Goal: Task Accomplishment & Management: Use online tool/utility

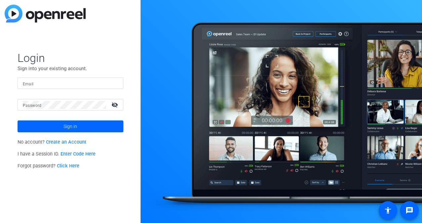
click at [48, 89] on mat-form-field "Email" at bounding box center [71, 88] width 106 height 22
click at [46, 85] on input "Email" at bounding box center [70, 83] width 95 height 8
type input "akcurran@solventum.com"
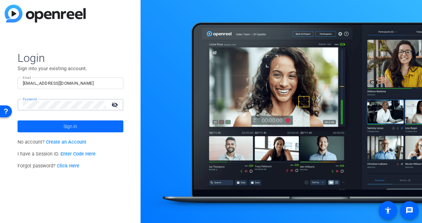
click at [52, 126] on span at bounding box center [71, 126] width 106 height 16
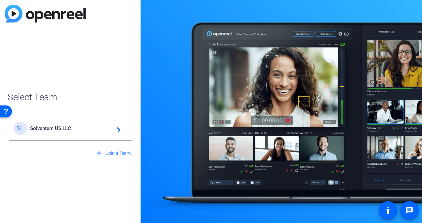
click at [116, 131] on mat-icon "navigate_next" at bounding box center [117, 128] width 8 height 8
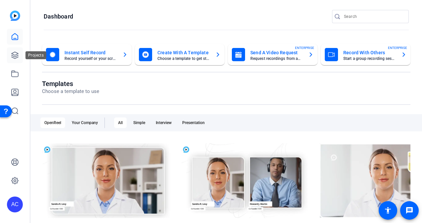
click at [14, 55] on icon at bounding box center [15, 55] width 7 height 7
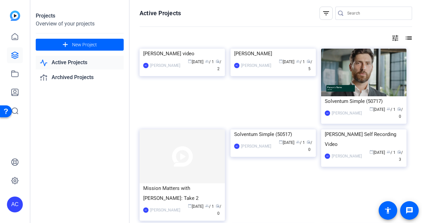
click at [66, 60] on link "Active Projects" at bounding box center [80, 63] width 88 height 14
click at [66, 63] on link "Active Projects" at bounding box center [80, 63] width 88 height 14
click at [177, 154] on img at bounding box center [182, 156] width 85 height 54
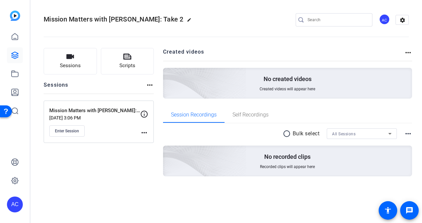
click at [83, 107] on p "Mission Matters with [PERSON_NAME]: Take 2" at bounding box center [94, 111] width 91 height 8
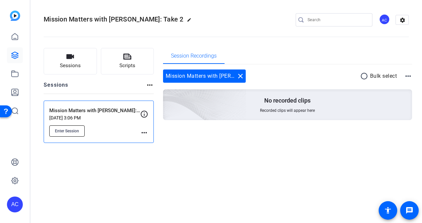
click at [67, 128] on span "Enter Session" at bounding box center [67, 130] width 24 height 5
click at [64, 130] on span "Enter Session" at bounding box center [67, 130] width 24 height 5
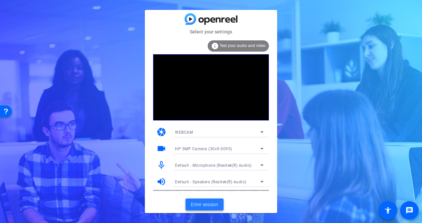
click at [203, 202] on span "Enter session" at bounding box center [204, 204] width 27 height 7
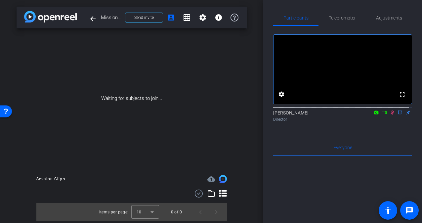
click at [382, 115] on icon at bounding box center [384, 112] width 5 height 5
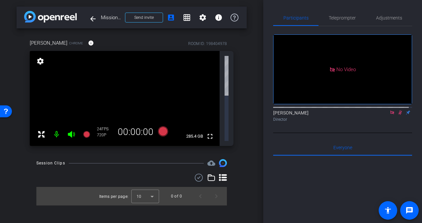
click at [399, 115] on icon at bounding box center [401, 112] width 4 height 4
click at [41, 130] on icon at bounding box center [41, 134] width 8 height 8
click at [390, 115] on icon at bounding box center [392, 112] width 5 height 5
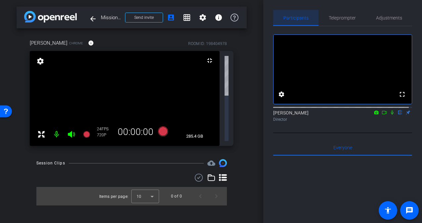
click at [300, 19] on span "Participants" at bounding box center [296, 18] width 25 height 5
click at [391, 115] on icon at bounding box center [392, 112] width 3 height 4
click at [382, 115] on icon at bounding box center [384, 112] width 5 height 5
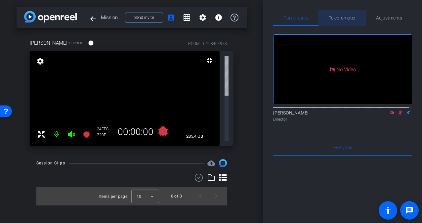
click at [346, 19] on span "Teleprompter" at bounding box center [342, 18] width 27 height 5
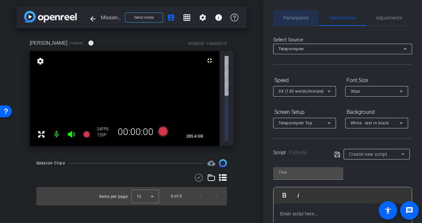
click at [293, 19] on span "Participants" at bounding box center [296, 18] width 25 height 5
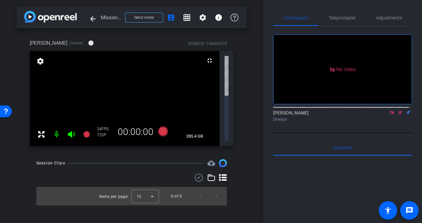
click at [40, 130] on icon at bounding box center [41, 134] width 8 height 8
click at [94, 21] on mat-icon "arrow_back" at bounding box center [93, 19] width 8 height 8
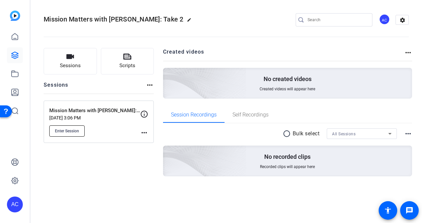
click at [64, 131] on span "Enter Session" at bounding box center [67, 130] width 24 height 5
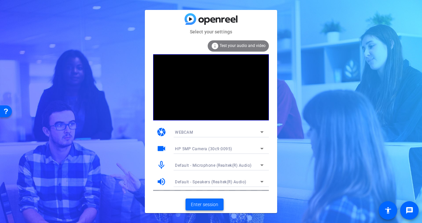
click at [215, 205] on span "Enter session" at bounding box center [204, 204] width 27 height 7
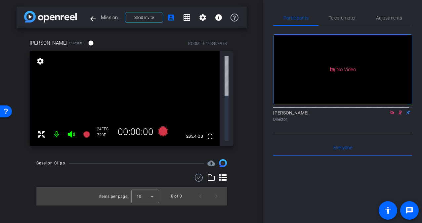
click at [399, 115] on icon at bounding box center [401, 112] width 4 height 4
click at [172, 19] on mat-icon "account_box" at bounding box center [171, 18] width 8 height 8
click at [390, 114] on icon at bounding box center [392, 112] width 4 height 4
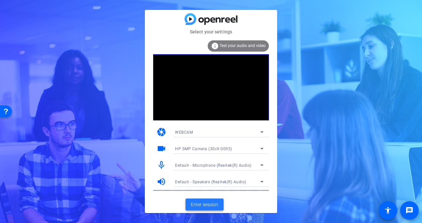
click at [197, 206] on span "Enter session" at bounding box center [204, 204] width 27 height 7
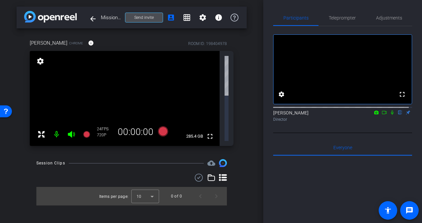
click at [146, 17] on span "Send invite" at bounding box center [144, 17] width 20 height 5
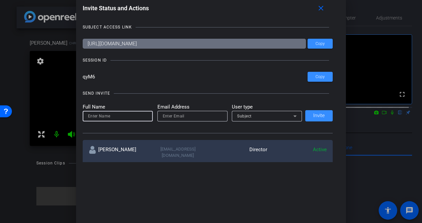
click at [115, 116] on input at bounding box center [118, 116] width 60 height 8
type input "[PERSON_NAME]"
click at [187, 116] on input "email" at bounding box center [193, 116] width 60 height 8
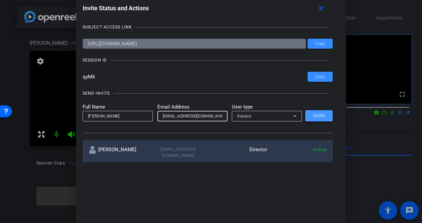
type input "mpspears@solventum.com"
click at [318, 118] on span at bounding box center [318, 116] width 27 height 16
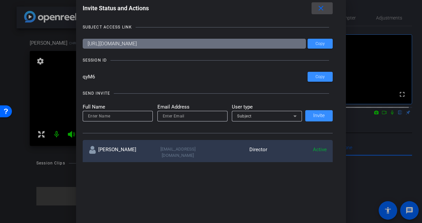
click at [325, 12] on mat-icon "close" at bounding box center [321, 8] width 8 height 8
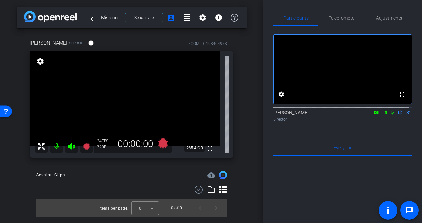
click at [250, 180] on div "arrow_back Mission Matters with Mike Spears: Take 2 Back to project Send invite…" at bounding box center [131, 111] width 263 height 223
click at [382, 114] on icon at bounding box center [384, 112] width 5 height 3
click at [399, 115] on icon at bounding box center [400, 112] width 3 height 4
click at [86, 145] on icon at bounding box center [86, 146] width 7 height 7
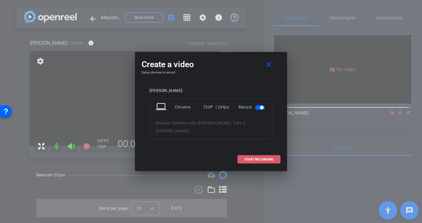
click at [253, 158] on span "START RECORDING" at bounding box center [258, 159] width 29 height 3
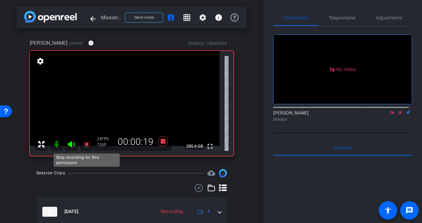
click at [85, 148] on mat-icon at bounding box center [86, 144] width 13 height 13
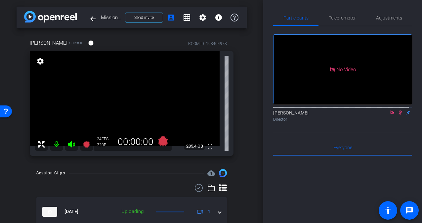
click at [399, 115] on icon at bounding box center [401, 112] width 4 height 4
click at [398, 115] on icon at bounding box center [400, 112] width 5 height 5
click at [88, 144] on icon at bounding box center [86, 144] width 7 height 7
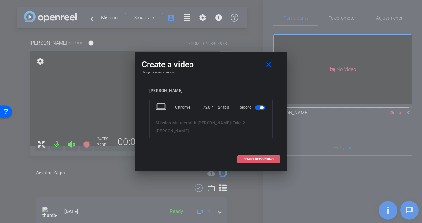
click at [257, 155] on span at bounding box center [259, 160] width 42 height 16
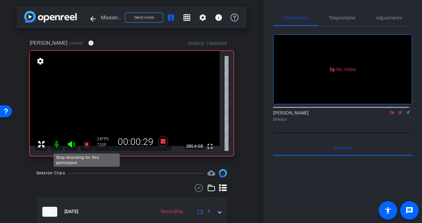
click at [85, 143] on icon at bounding box center [86, 144] width 7 height 7
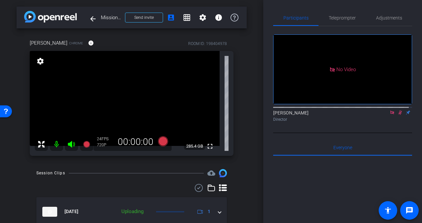
click at [399, 115] on icon at bounding box center [401, 112] width 4 height 4
click at [399, 115] on icon at bounding box center [400, 112] width 3 height 4
click at [88, 145] on icon at bounding box center [86, 144] width 7 height 7
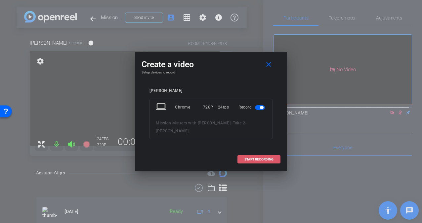
click at [259, 158] on span "START RECORDING" at bounding box center [258, 159] width 29 height 3
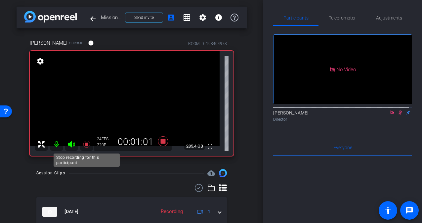
click at [87, 144] on icon at bounding box center [86, 144] width 7 height 7
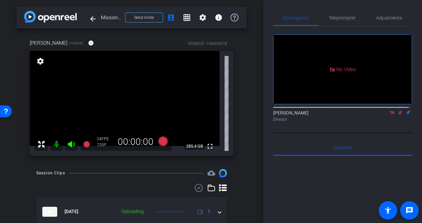
click at [396, 115] on mat-icon at bounding box center [400, 113] width 8 height 6
click at [390, 114] on icon at bounding box center [392, 112] width 4 height 4
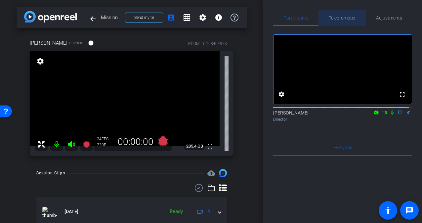
click at [347, 20] on span "Teleprompter" at bounding box center [342, 18] width 27 height 5
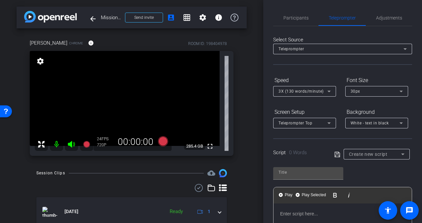
click at [297, 217] on p at bounding box center [342, 213] width 125 height 7
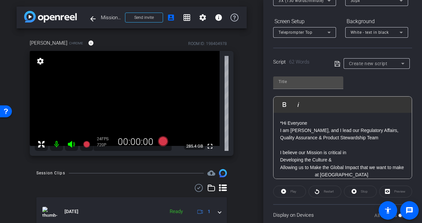
scroll to position [93, 0]
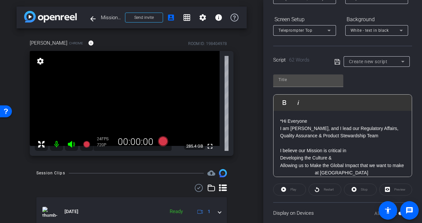
click at [326, 171] on p "Allowing us to Make the Global Impact that we want to make at Solventum" at bounding box center [342, 169] width 125 height 15
click at [283, 189] on div "Play" at bounding box center [289, 190] width 33 height 12
click at [291, 189] on div "Play" at bounding box center [289, 190] width 33 height 12
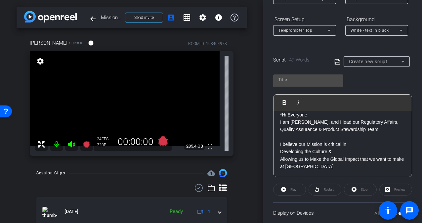
click at [286, 187] on div "Play" at bounding box center [289, 190] width 33 height 12
click at [286, 191] on div "Play" at bounding box center [289, 190] width 33 height 12
click at [299, 188] on div "Play" at bounding box center [289, 190] width 33 height 12
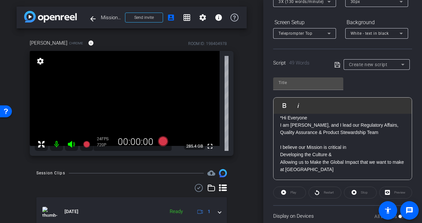
click at [403, 65] on icon at bounding box center [403, 65] width 8 height 8
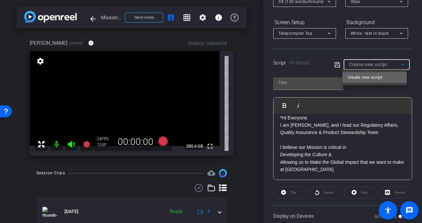
click at [377, 78] on span "Create new script" at bounding box center [365, 77] width 35 height 8
click at [293, 192] on div "Play" at bounding box center [289, 193] width 33 height 12
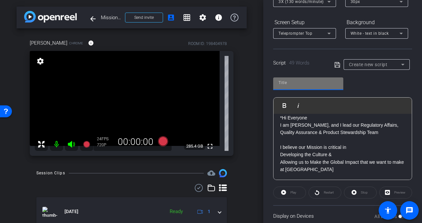
click at [317, 85] on input "text" at bounding box center [309, 83] width 60 height 8
type input "Bullet 1"
click at [291, 193] on div "Play" at bounding box center [289, 193] width 33 height 12
click at [281, 192] on div "Play" at bounding box center [289, 193] width 33 height 12
click at [392, 193] on div "Preview" at bounding box center [395, 193] width 33 height 12
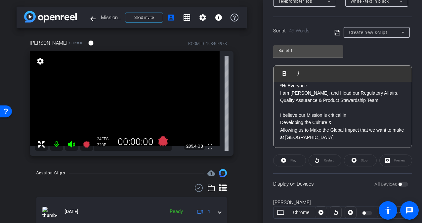
scroll to position [138, 0]
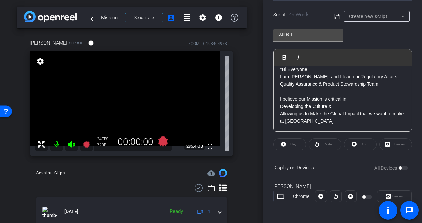
click at [302, 165] on div "Display on Devices All Devices" at bounding box center [342, 168] width 139 height 22
click at [284, 143] on div "Play" at bounding box center [289, 144] width 33 height 12
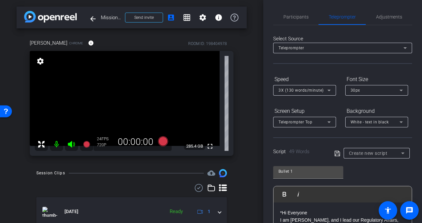
scroll to position [1, 0]
click at [405, 48] on icon at bounding box center [405, 48] width 8 height 8
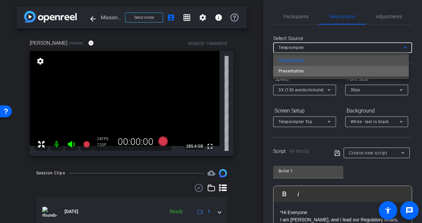
click at [300, 69] on span "Presentation" at bounding box center [291, 71] width 25 height 8
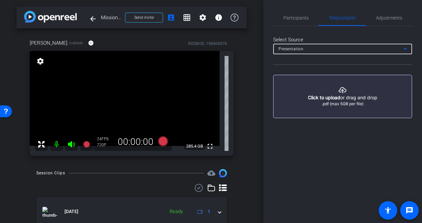
click at [407, 47] on icon at bounding box center [405, 49] width 8 height 8
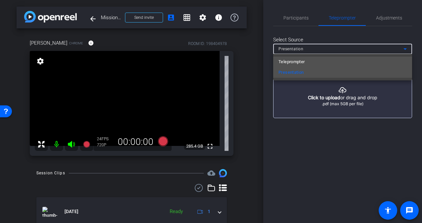
click at [310, 63] on mat-option "Teleprompter" at bounding box center [342, 62] width 139 height 11
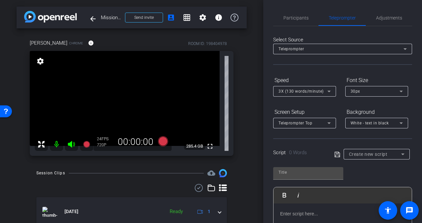
click at [295, 211] on p at bounding box center [342, 213] width 125 height 7
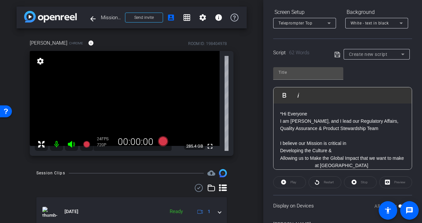
scroll to position [101, 0]
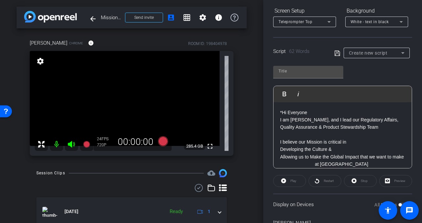
click at [325, 164] on p "Allowing us to Make the Global Impact that we want to make at Solventum" at bounding box center [342, 160] width 125 height 15
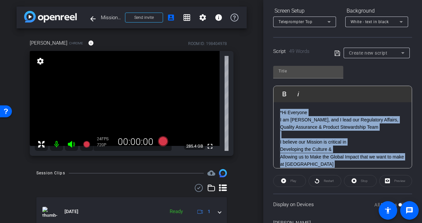
drag, startPoint x: 417, startPoint y: 137, endPoint x: 421, endPoint y: 80, distance: 57.0
click at [421, 80] on div "Participants Teleprompter Adjustments settings Alennah Curran flip Director Eve…" at bounding box center [342, 111] width 159 height 223
drag, startPoint x: 421, startPoint y: 80, endPoint x: 416, endPoint y: 111, distance: 32.2
click at [416, 111] on div "Participants Teleprompter Adjustments settings Alennah Curran flip Director Eve…" at bounding box center [342, 111] width 159 height 223
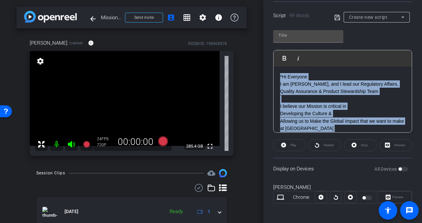
scroll to position [113, 0]
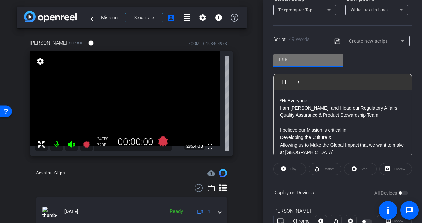
click at [283, 60] on input "text" at bounding box center [309, 59] width 60 height 8
type input "bullet 1"
click at [292, 169] on div "Play" at bounding box center [289, 169] width 33 height 12
drag, startPoint x: 417, startPoint y: 99, endPoint x: 422, endPoint y: 126, distance: 27.1
click at [422, 126] on div "Participants Teleprompter Adjustments settings Alennah Curran flip Director Eve…" at bounding box center [342, 111] width 159 height 223
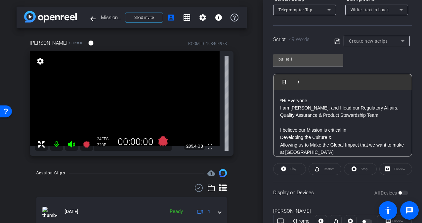
drag, startPoint x: 418, startPoint y: 108, endPoint x: 422, endPoint y: 157, distance: 49.1
click at [422, 157] on div "Participants Teleprompter Adjustments settings Alennah Curran flip Director Eve…" at bounding box center [342, 111] width 159 height 223
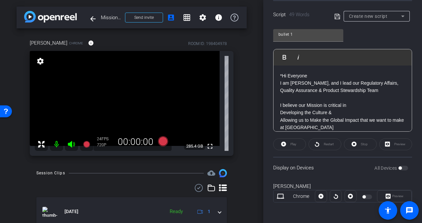
click at [320, 196] on div at bounding box center [321, 196] width 12 height 12
click at [288, 140] on div "Play" at bounding box center [289, 144] width 33 height 12
click at [341, 66] on div "*Hi Everyone I am Mike Spears, and I lead our Regulatory Affairs, Quality Assur…" at bounding box center [343, 102] width 138 height 72
click at [404, 14] on div "Create new script" at bounding box center [377, 16] width 66 height 11
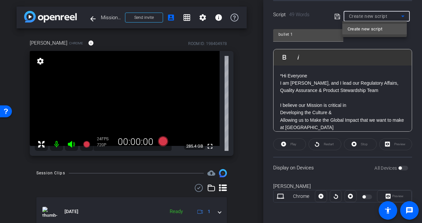
click at [383, 29] on mat-option "Create new script" at bounding box center [374, 29] width 65 height 11
click at [295, 144] on div "Play" at bounding box center [289, 144] width 33 height 12
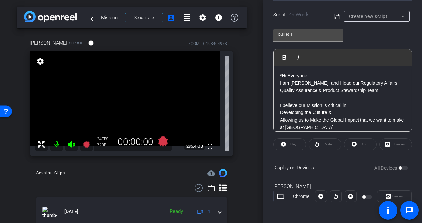
click at [295, 144] on div "Play" at bounding box center [289, 144] width 33 height 12
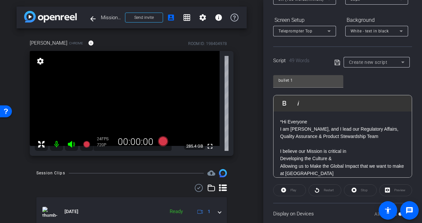
scroll to position [93, 0]
click at [303, 139] on p "I am Mike Spears, and I lead our Regulatory Affairs, Quality Assurance & Produc…" at bounding box center [342, 132] width 125 height 15
click at [291, 191] on div "Play" at bounding box center [289, 190] width 33 height 12
click at [418, 116] on div "Participants Teleprompter Adjustments settings Alennah Curran flip Director Eve…" at bounding box center [342, 111] width 159 height 223
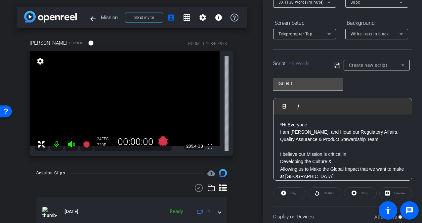
scroll to position [92, 0]
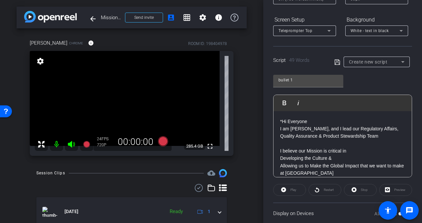
click at [296, 192] on div "Play" at bounding box center [289, 190] width 33 height 12
click at [282, 188] on div "Play" at bounding box center [289, 190] width 33 height 12
click at [324, 187] on div "Restart" at bounding box center [325, 190] width 33 height 12
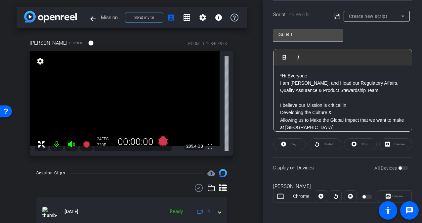
click at [319, 196] on div at bounding box center [321, 196] width 12 height 12
click at [396, 197] on div "Preview" at bounding box center [394, 196] width 35 height 12
click at [330, 143] on div "Restart" at bounding box center [325, 144] width 33 height 12
click at [329, 143] on div "Restart" at bounding box center [325, 144] width 33 height 12
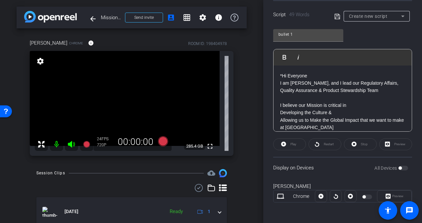
drag, startPoint x: 329, startPoint y: 143, endPoint x: 294, endPoint y: 144, distance: 34.7
click at [294, 144] on div "Play" at bounding box center [289, 144] width 33 height 12
click at [400, 167] on div "All Devices" at bounding box center [391, 168] width 34 height 7
click at [404, 167] on div "All Devices" at bounding box center [391, 168] width 34 height 7
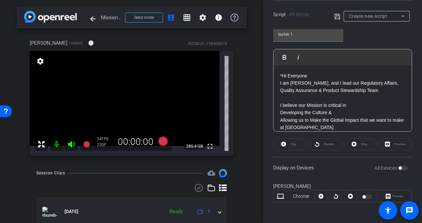
click at [403, 167] on div "All Devices" at bounding box center [391, 168] width 34 height 7
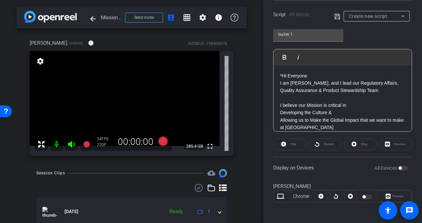
click at [403, 167] on div "All Devices" at bounding box center [391, 168] width 34 height 7
click at [405, 167] on div "Display on Devices All Devices" at bounding box center [342, 168] width 139 height 22
click at [322, 138] on div "Restart" at bounding box center [325, 144] width 33 height 12
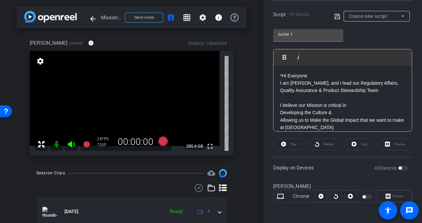
click at [322, 142] on div "Restart" at bounding box center [325, 144] width 33 height 12
click at [320, 197] on div at bounding box center [321, 196] width 12 height 12
click at [335, 199] on div at bounding box center [336, 196] width 12 height 12
click at [367, 196] on div at bounding box center [367, 197] width 11 height 5
click at [324, 147] on div "Restart" at bounding box center [325, 144] width 33 height 12
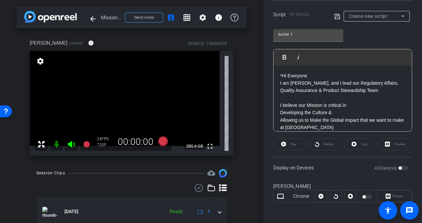
click at [297, 77] on p "*Hi Everyone" at bounding box center [342, 75] width 125 height 7
click at [402, 13] on icon at bounding box center [403, 16] width 8 height 8
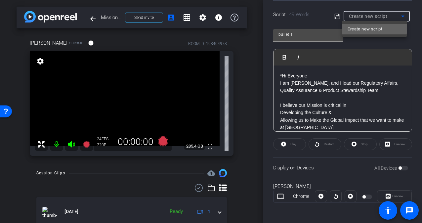
click at [373, 26] on span "Create new script" at bounding box center [365, 29] width 35 height 8
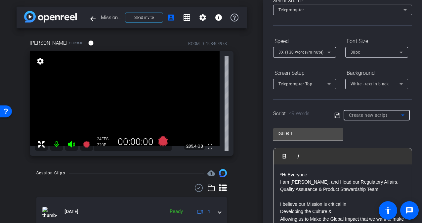
scroll to position [0, 0]
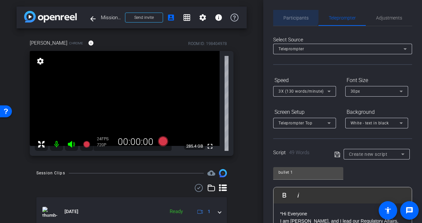
click at [290, 14] on span "Participants" at bounding box center [296, 18] width 25 height 16
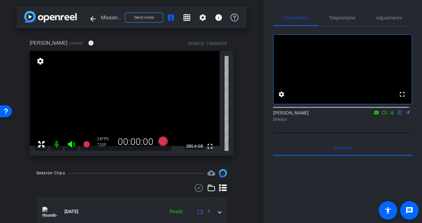
click at [382, 115] on icon at bounding box center [384, 112] width 5 height 5
click at [399, 115] on icon at bounding box center [400, 112] width 3 height 4
click at [85, 141] on icon at bounding box center [87, 144] width 8 height 8
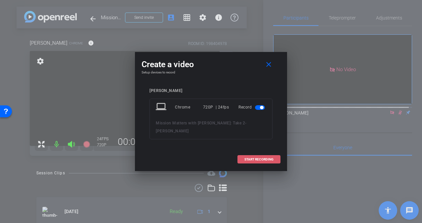
click at [245, 158] on span "START RECORDING" at bounding box center [258, 159] width 29 height 3
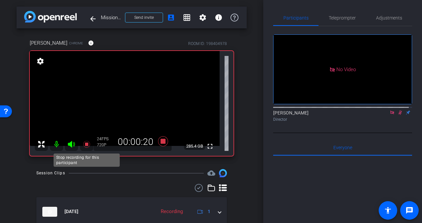
click at [86, 146] on icon at bounding box center [87, 144] width 8 height 8
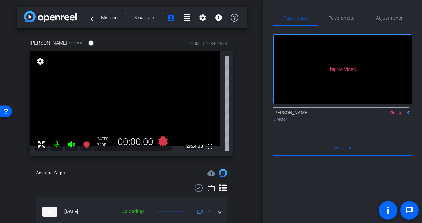
click at [398, 115] on icon at bounding box center [400, 112] width 5 height 5
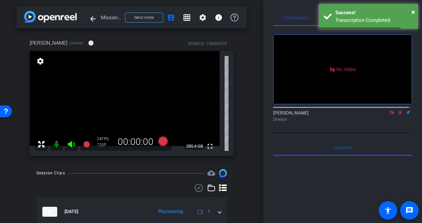
click at [398, 115] on icon at bounding box center [400, 112] width 5 height 5
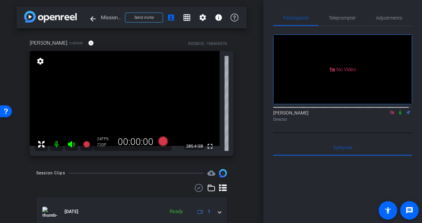
click at [398, 115] on icon at bounding box center [400, 112] width 5 height 5
click at [390, 115] on icon at bounding box center [392, 112] width 5 height 5
click at [382, 115] on icon at bounding box center [384, 112] width 5 height 5
click at [398, 115] on icon at bounding box center [400, 112] width 5 height 5
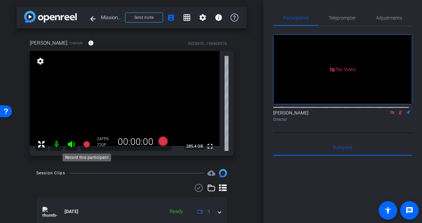
click at [84, 145] on icon at bounding box center [86, 144] width 7 height 7
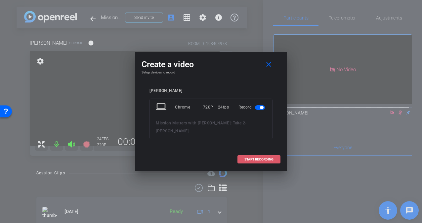
click at [259, 158] on span "START RECORDING" at bounding box center [258, 159] width 29 height 3
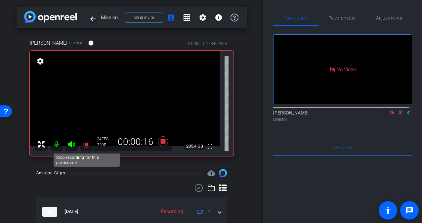
click at [85, 145] on icon at bounding box center [87, 144] width 8 height 8
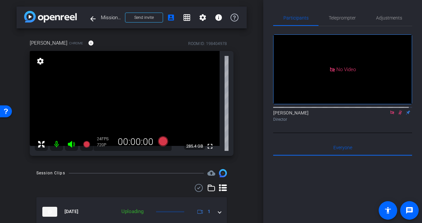
click at [399, 115] on icon at bounding box center [401, 112] width 4 height 4
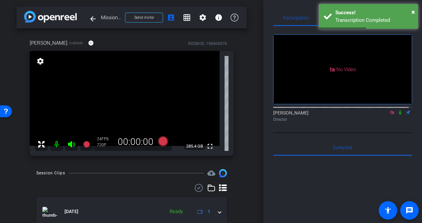
click at [399, 115] on icon at bounding box center [400, 112] width 3 height 4
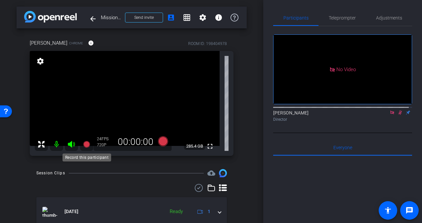
click at [85, 146] on icon at bounding box center [86, 144] width 7 height 7
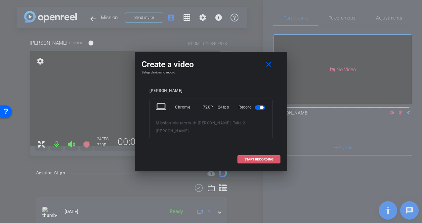
click at [263, 152] on span at bounding box center [259, 160] width 42 height 16
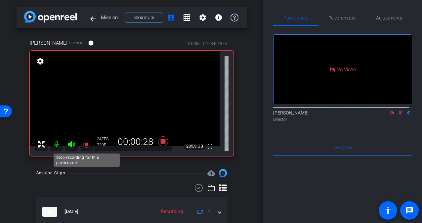
click at [85, 144] on icon at bounding box center [86, 144] width 7 height 7
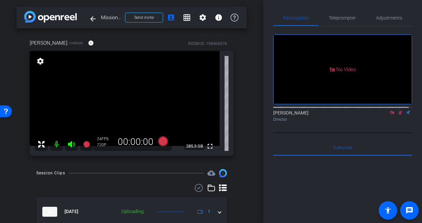
click at [398, 115] on icon at bounding box center [400, 112] width 5 height 5
click at [87, 144] on icon at bounding box center [86, 144] width 7 height 7
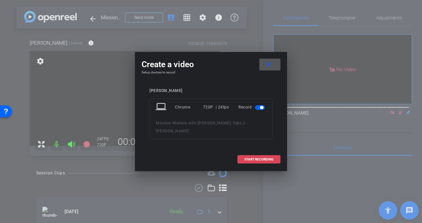
click at [249, 158] on span "START RECORDING" at bounding box center [258, 159] width 29 height 3
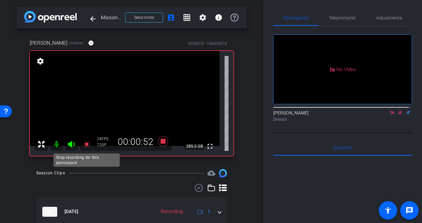
click at [85, 146] on icon at bounding box center [86, 144] width 7 height 7
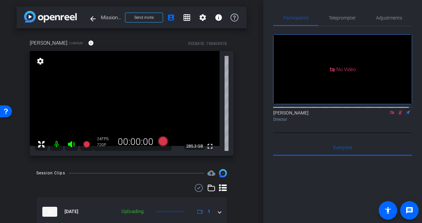
click at [398, 115] on icon at bounding box center [400, 112] width 5 height 5
click at [390, 115] on icon at bounding box center [392, 112] width 5 height 5
click at [382, 115] on icon at bounding box center [384, 112] width 5 height 5
click at [398, 115] on icon at bounding box center [400, 112] width 5 height 5
click at [85, 142] on icon at bounding box center [86, 144] width 7 height 7
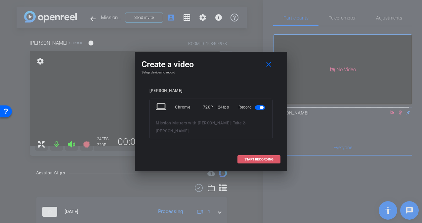
click at [261, 158] on span "START RECORDING" at bounding box center [258, 159] width 29 height 3
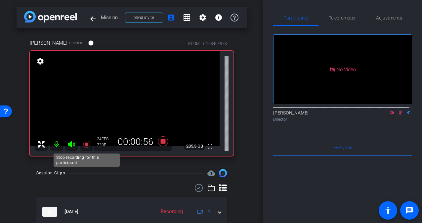
click at [87, 145] on icon at bounding box center [86, 144] width 7 height 7
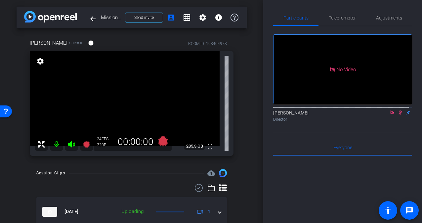
click at [399, 115] on icon at bounding box center [401, 112] width 4 height 4
click at [390, 114] on icon at bounding box center [392, 112] width 4 height 4
